Goal: Transaction & Acquisition: Download file/media

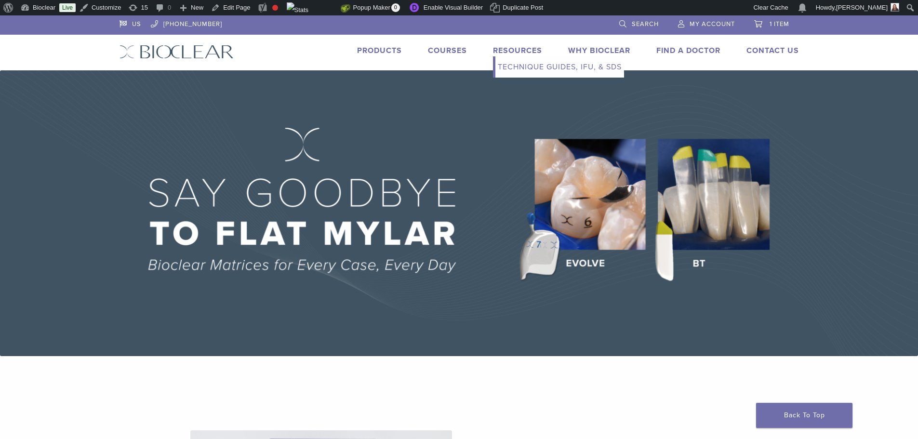
click at [523, 48] on link "Resources" at bounding box center [517, 51] width 49 height 10
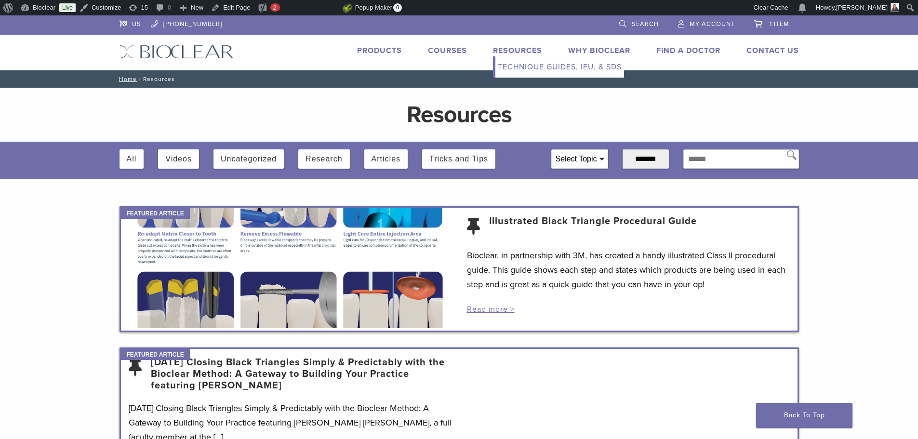
click at [519, 70] on link "Technique Guides, IFU, & SDS" at bounding box center [559, 66] width 129 height 21
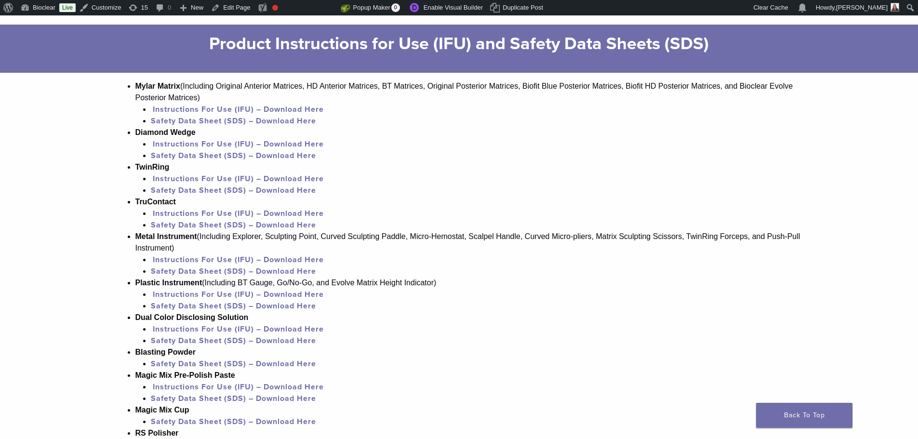
scroll to position [626, 0]
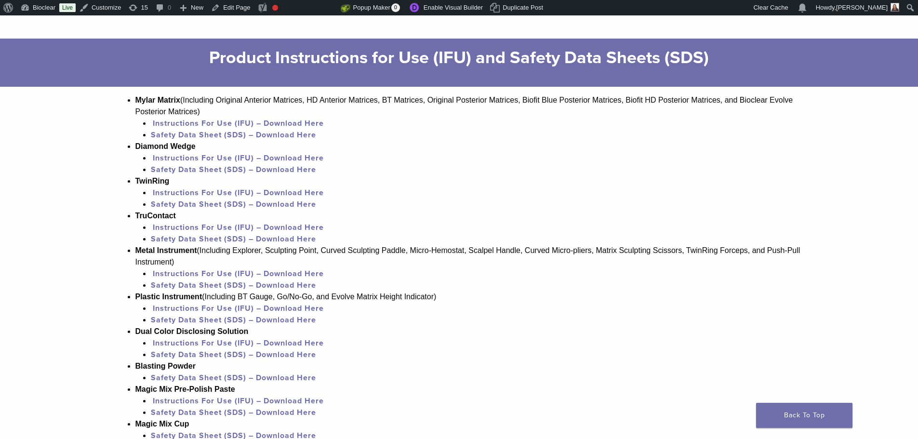
click at [209, 119] on link "Instructions For Use (IFU) – Download Here" at bounding box center [238, 124] width 171 height 10
click at [219, 308] on link "Instructions For Use (IFU) – Download Here" at bounding box center [238, 309] width 171 height 10
